Goal: Task Accomplishment & Management: Use online tool/utility

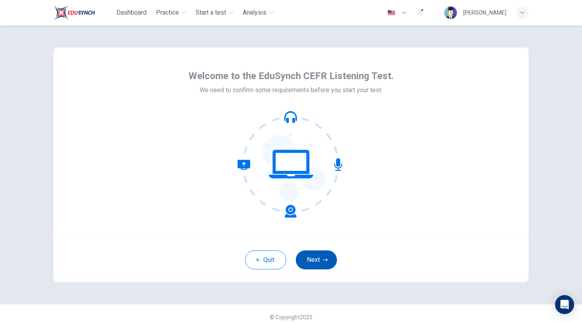
click at [316, 257] on button "Next" at bounding box center [316, 260] width 41 height 19
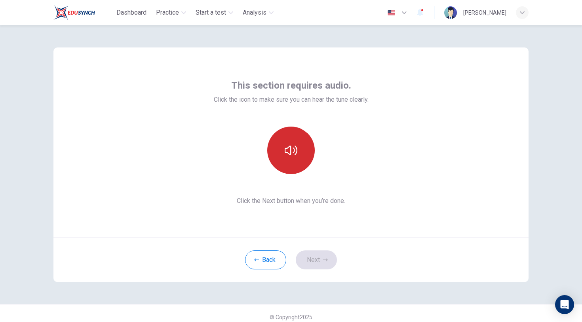
click at [294, 156] on icon "button" at bounding box center [291, 150] width 13 height 13
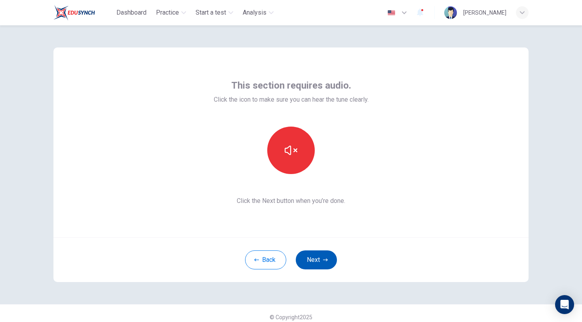
click at [300, 257] on button "Next" at bounding box center [316, 260] width 41 height 19
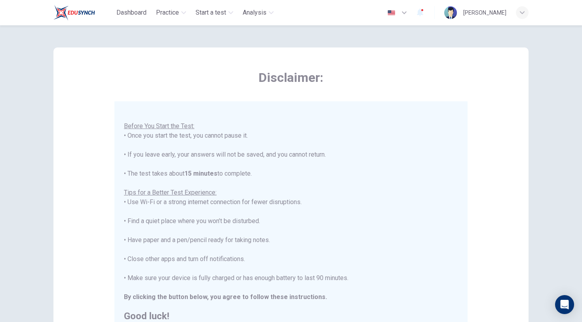
scroll to position [56, 0]
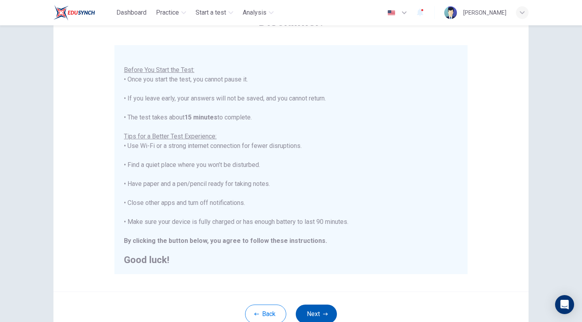
click at [325, 312] on icon "button" at bounding box center [325, 314] width 5 height 5
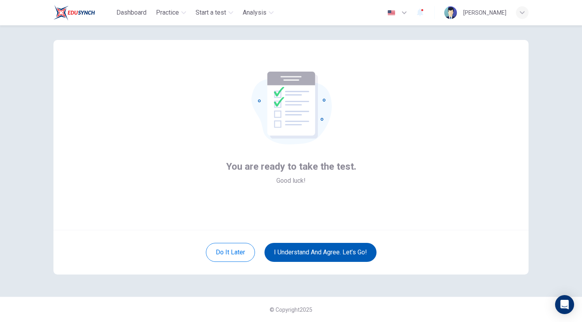
scroll to position [8, 0]
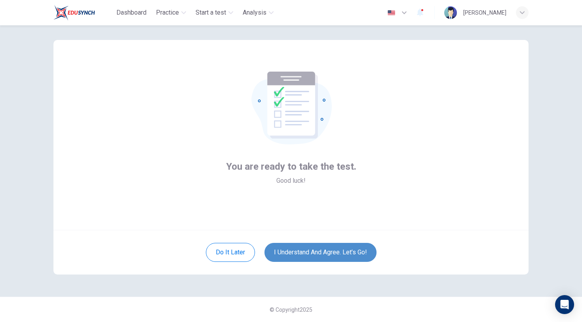
click at [333, 254] on button "I understand and agree. Let’s go!" at bounding box center [321, 252] width 112 height 19
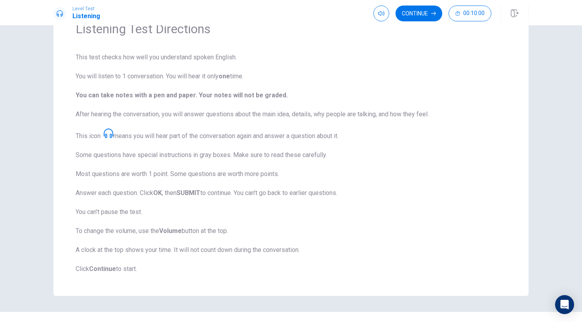
scroll to position [57, 0]
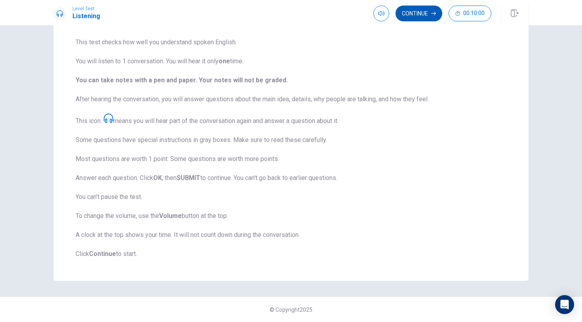
click at [426, 19] on button "Continue" at bounding box center [419, 14] width 47 height 16
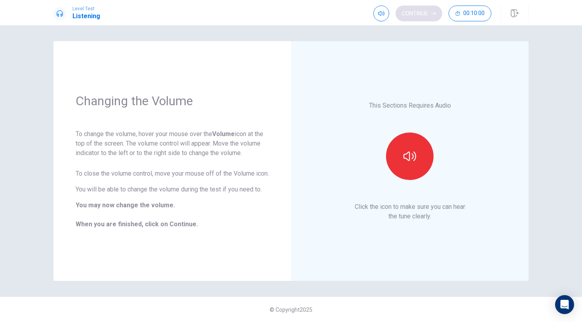
scroll to position [0, 0]
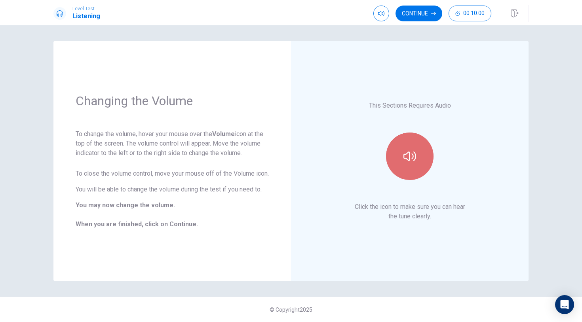
click at [413, 153] on icon "button" at bounding box center [409, 156] width 13 height 13
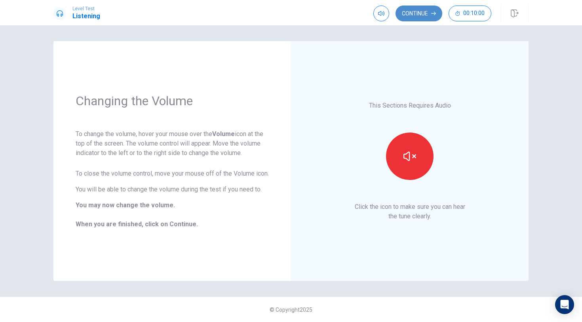
click at [423, 16] on button "Continue" at bounding box center [419, 14] width 47 height 16
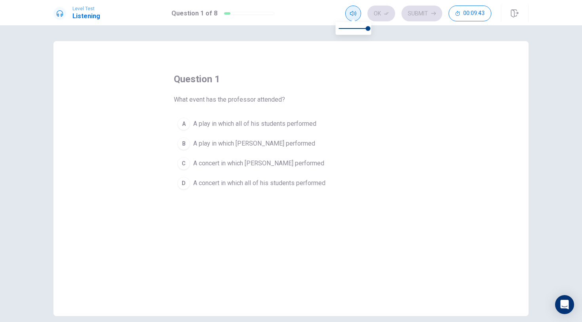
click at [352, 15] on icon "button" at bounding box center [353, 13] width 6 height 5
click at [352, 29] on span at bounding box center [353, 28] width 29 height 11
type input "1"
drag, startPoint x: 352, startPoint y: 29, endPoint x: 378, endPoint y: 31, distance: 26.2
click at [378, 31] on body "Level Test Listening Question 1 of 8 Ok Submit 00:09:40 Question 1 of 8 00:09:4…" at bounding box center [291, 161] width 582 height 322
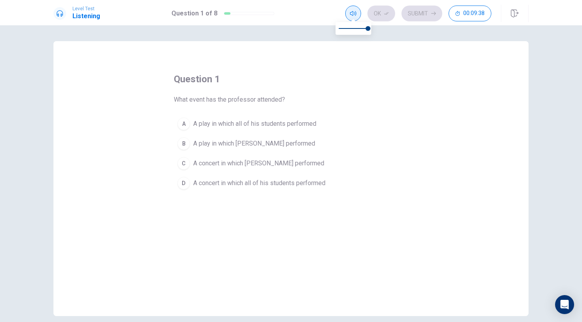
click at [360, 15] on button "button" at bounding box center [353, 14] width 16 height 16
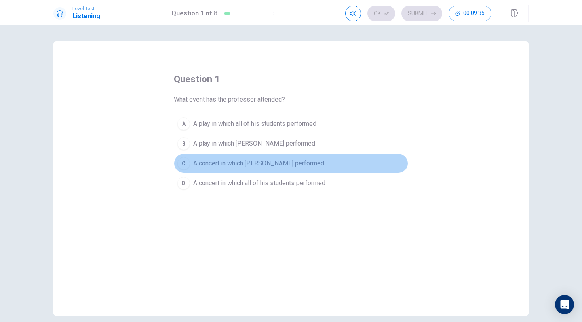
click at [250, 165] on span "A concert in which [PERSON_NAME] performed" at bounding box center [258, 164] width 131 height 10
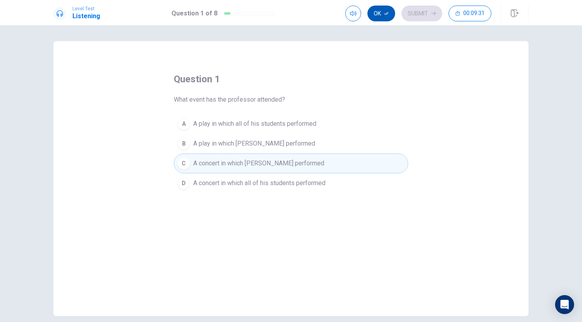
click at [385, 19] on button "Ok" at bounding box center [381, 14] width 28 height 16
click at [424, 12] on button "Submit" at bounding box center [422, 14] width 41 height 16
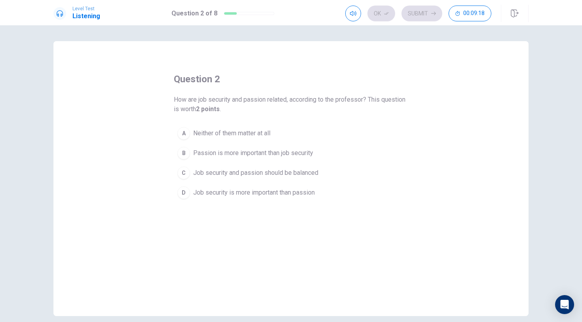
click at [193, 171] on span "Job security and passion should be balanced" at bounding box center [255, 173] width 125 height 10
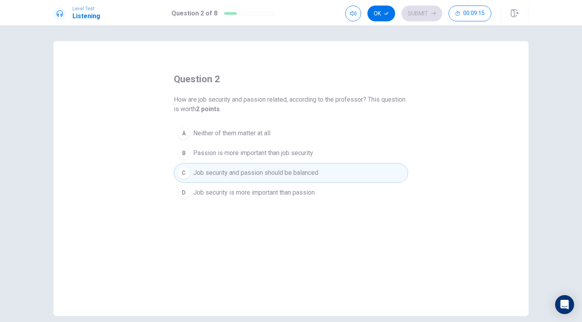
click at [242, 152] on span "Passion is more important than job security" at bounding box center [253, 153] width 120 height 10
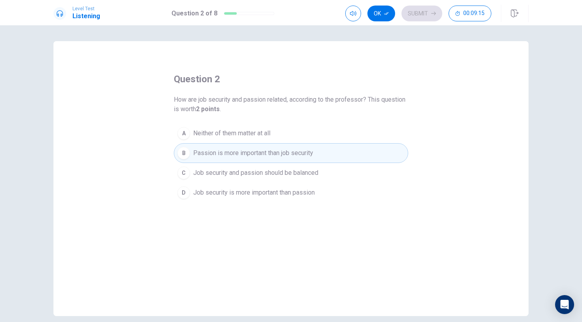
click at [234, 167] on button "C Job security and passion should be balanced" at bounding box center [291, 173] width 234 height 20
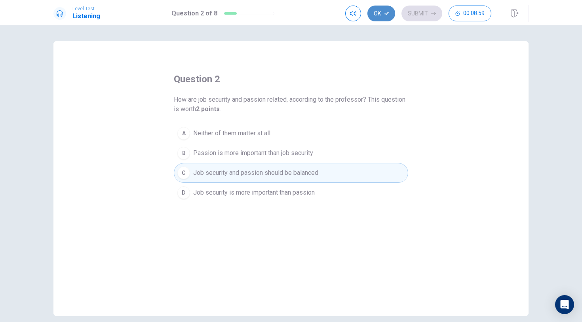
click at [387, 15] on icon "button" at bounding box center [386, 13] width 5 height 5
click at [432, 17] on button "Submit" at bounding box center [422, 14] width 41 height 16
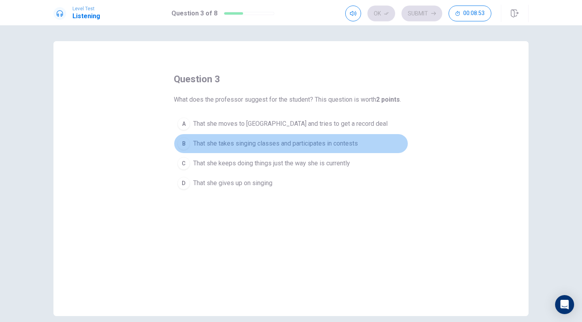
click at [236, 147] on span "That she takes singing classes and participates in contests" at bounding box center [275, 144] width 165 height 10
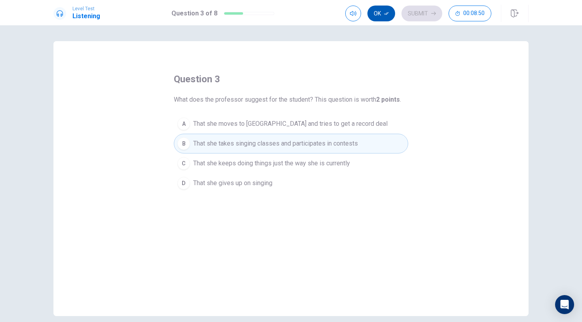
click at [381, 17] on button "Ok" at bounding box center [381, 14] width 28 height 16
click at [411, 13] on button "Submit" at bounding box center [422, 14] width 41 height 16
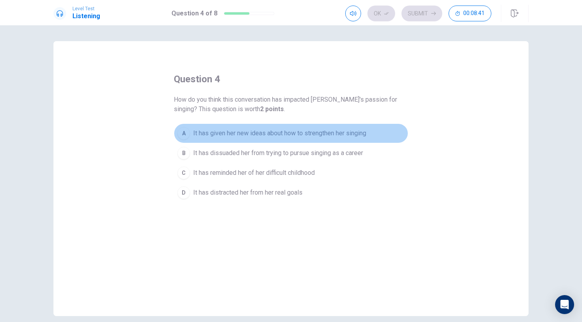
click at [286, 130] on span "It has given her new ideas about how to strengthen her singing" at bounding box center [279, 134] width 173 height 10
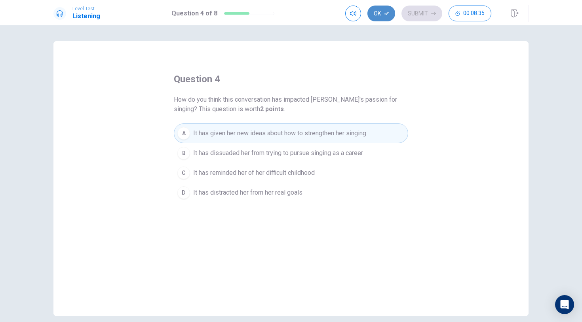
click at [381, 18] on button "Ok" at bounding box center [381, 14] width 28 height 16
click at [420, 17] on button "Submit" at bounding box center [422, 14] width 41 height 16
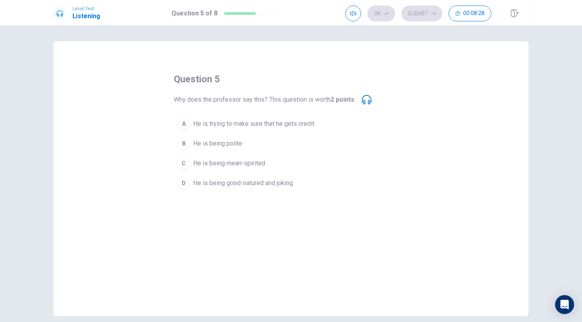
click at [245, 186] on span "He is being good-natured and joking" at bounding box center [243, 184] width 100 height 10
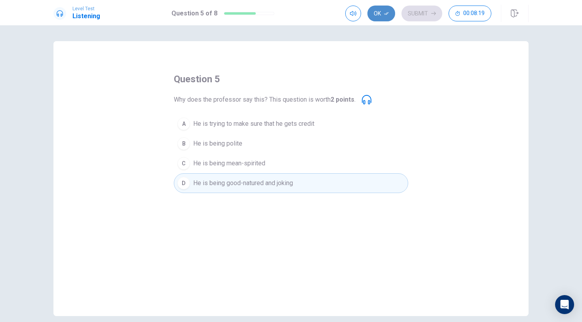
click at [383, 18] on button "Ok" at bounding box center [381, 14] width 28 height 16
click at [429, 19] on button "Submit" at bounding box center [422, 14] width 41 height 16
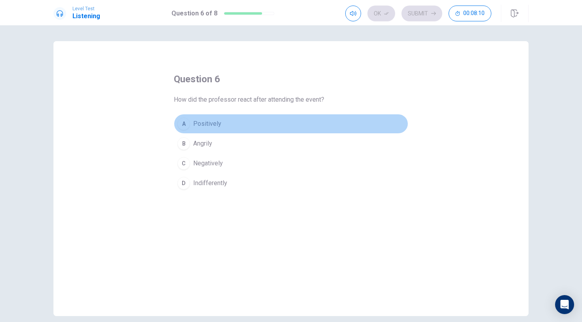
click at [210, 127] on span "Positively" at bounding box center [207, 124] width 28 height 10
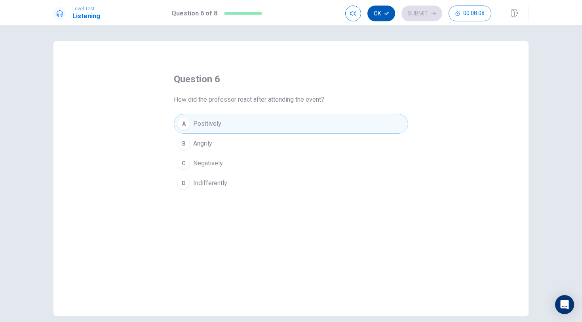
click at [382, 18] on button "Ok" at bounding box center [381, 14] width 28 height 16
click at [434, 18] on button "Submit" at bounding box center [422, 14] width 41 height 16
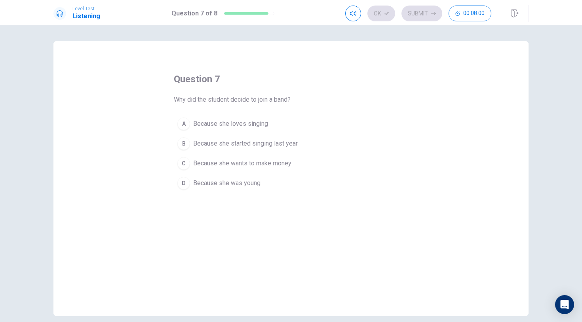
click at [240, 121] on span "Because she loves singing" at bounding box center [230, 124] width 75 height 10
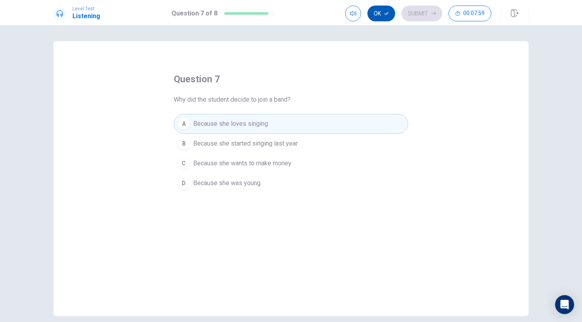
click at [382, 10] on button "Ok" at bounding box center [381, 14] width 28 height 16
click at [428, 15] on button "Submit" at bounding box center [422, 14] width 41 height 16
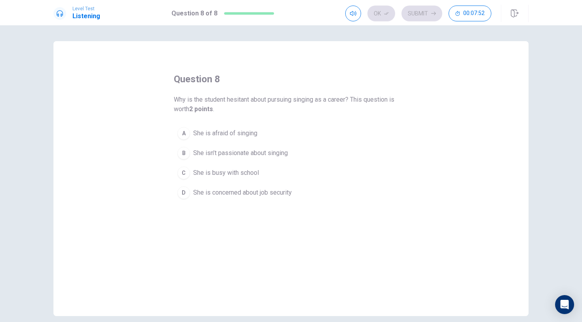
click at [276, 190] on span "She is concerned about job security" at bounding box center [242, 193] width 99 height 10
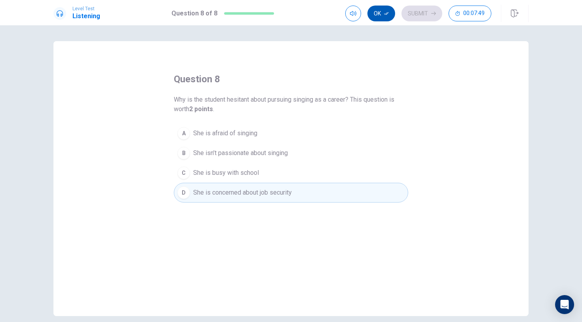
click at [380, 13] on button "Ok" at bounding box center [381, 14] width 28 height 16
click at [412, 15] on button "Submit" at bounding box center [422, 14] width 41 height 16
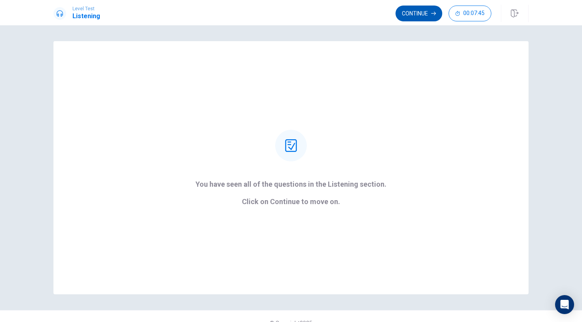
click at [420, 14] on button "Continue" at bounding box center [419, 14] width 47 height 16
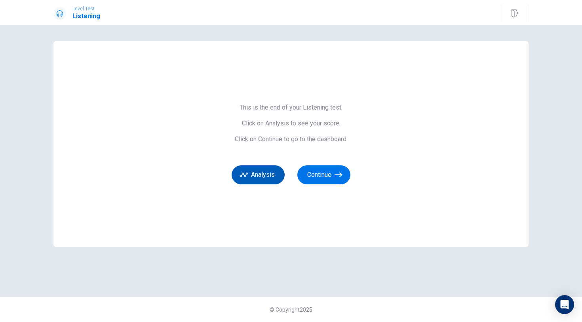
click at [272, 166] on button "Analysis" at bounding box center [258, 175] width 53 height 19
